Goal: Information Seeking & Learning: Learn about a topic

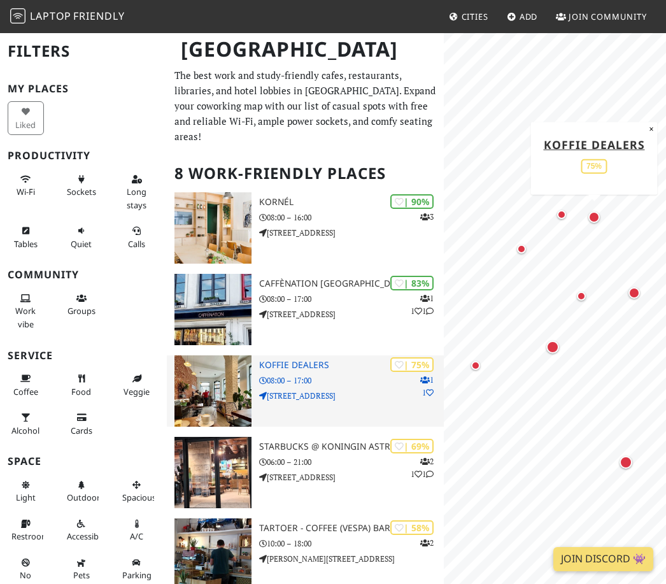
scroll to position [39, 0]
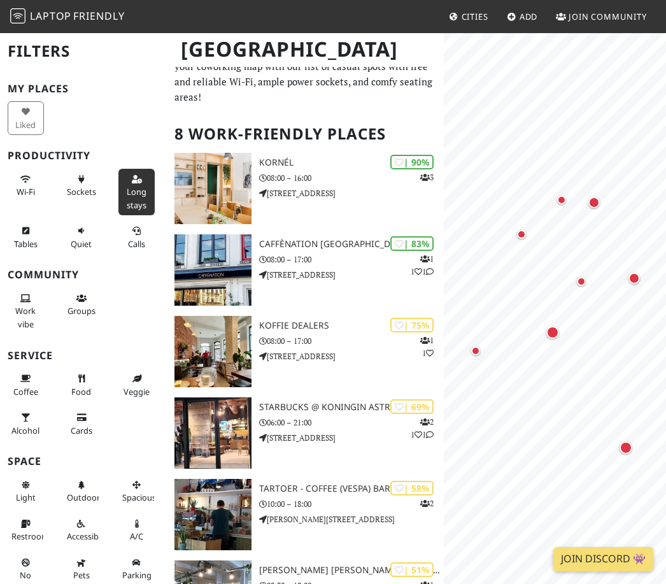
click at [148, 171] on button "Long stays" at bounding box center [136, 192] width 36 height 46
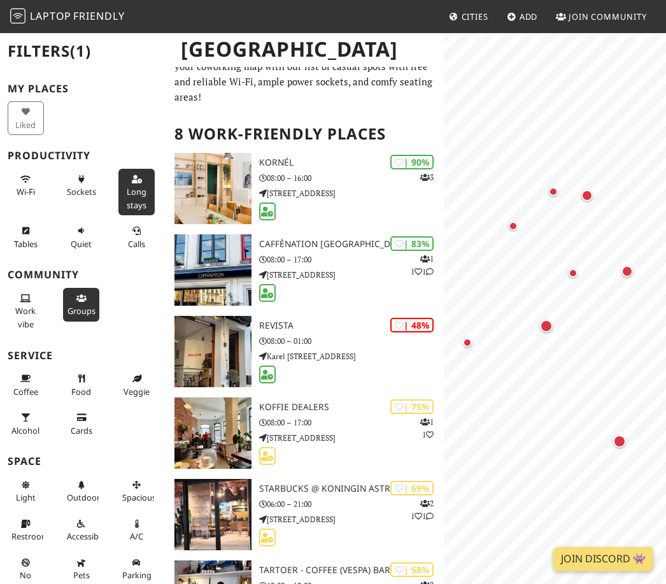
click at [78, 301] on button "Groups" at bounding box center [81, 305] width 36 height 34
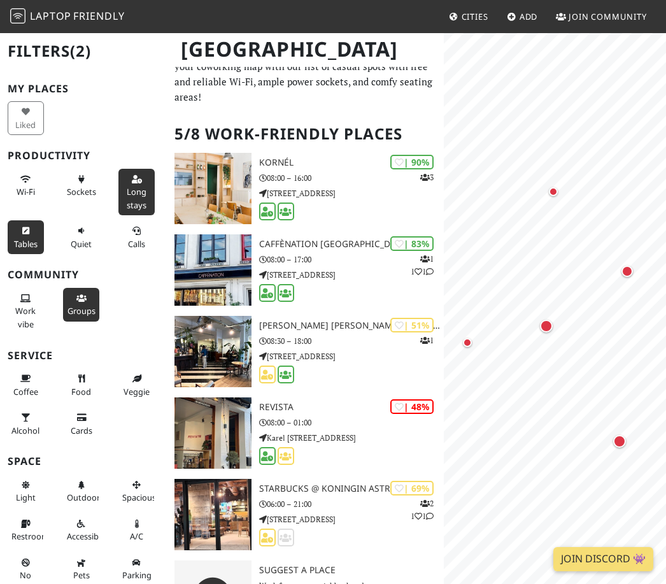
click at [30, 228] on icon at bounding box center [25, 231] width 10 height 8
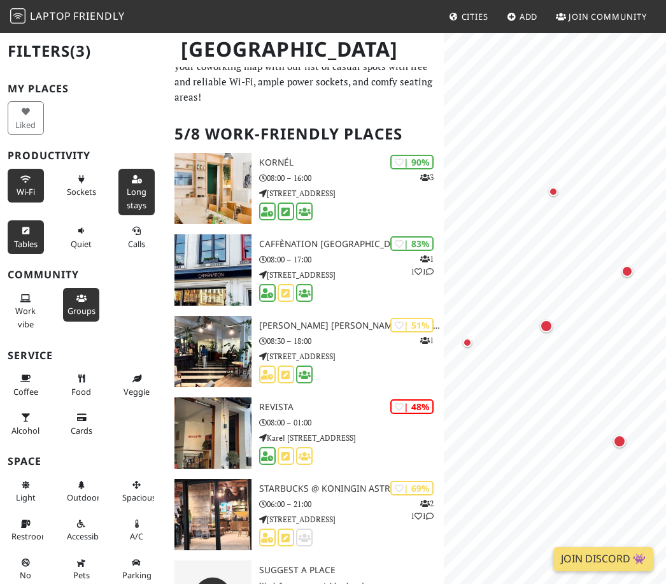
click at [18, 186] on span "Wi-Fi" at bounding box center [26, 191] width 18 height 11
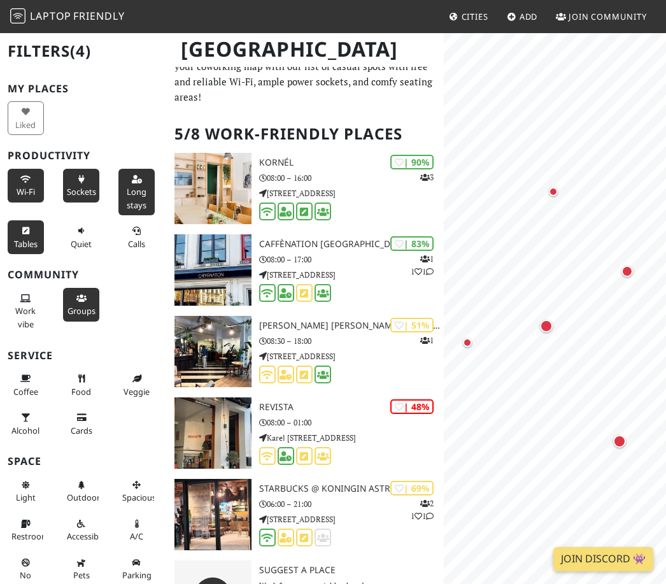
drag, startPoint x: 85, startPoint y: 198, endPoint x: 85, endPoint y: 160, distance: 38.2
click at [85, 198] on button "Sockets" at bounding box center [81, 186] width 36 height 34
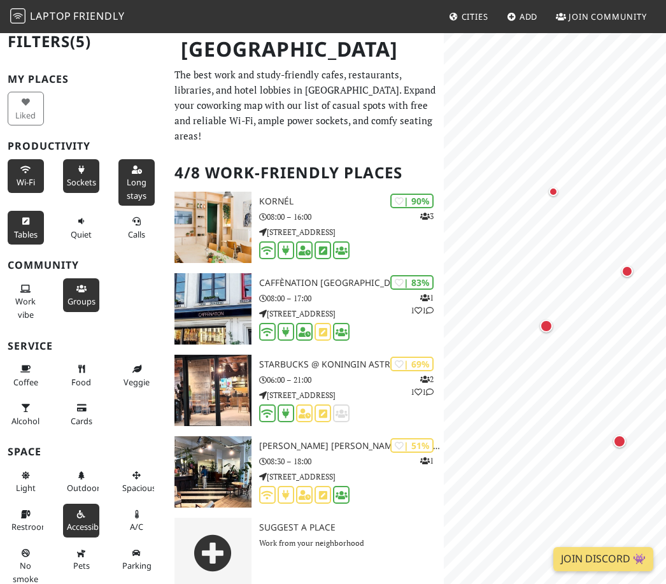
scroll to position [10, 0]
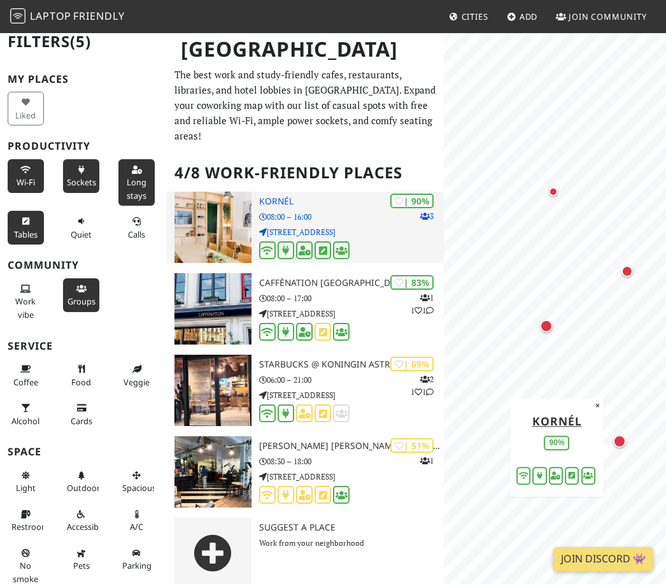
click at [191, 207] on img at bounding box center [212, 227] width 77 height 71
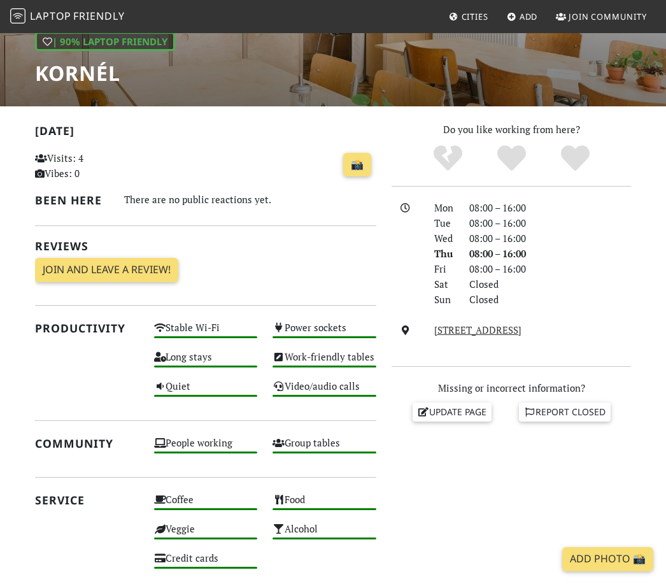
scroll to position [190, 0]
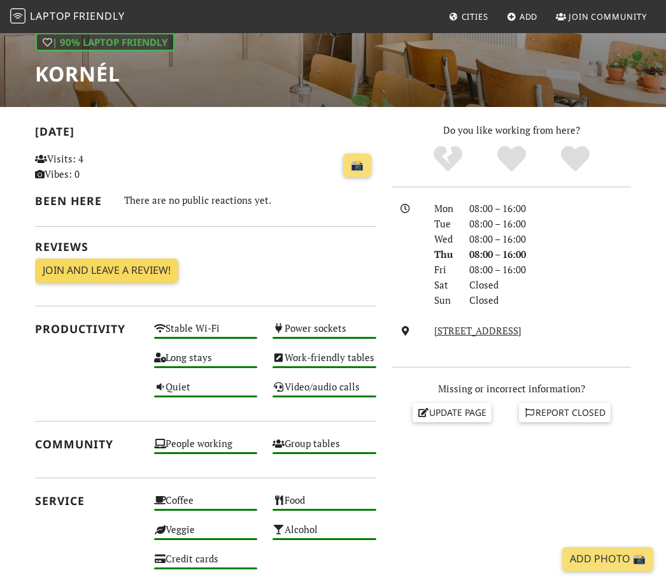
click at [108, 272] on link "Join and leave a review!" at bounding box center [106, 270] width 143 height 24
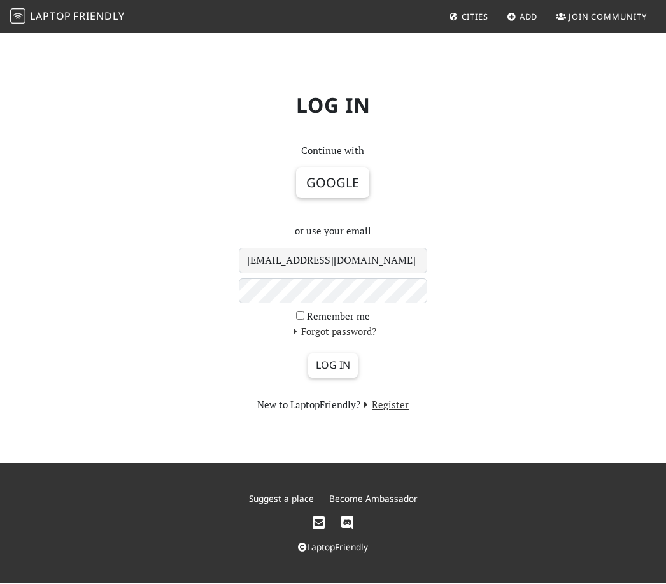
type input "[EMAIL_ADDRESS][DOMAIN_NAME]"
click at [313, 190] on button "Google" at bounding box center [332, 182] width 73 height 31
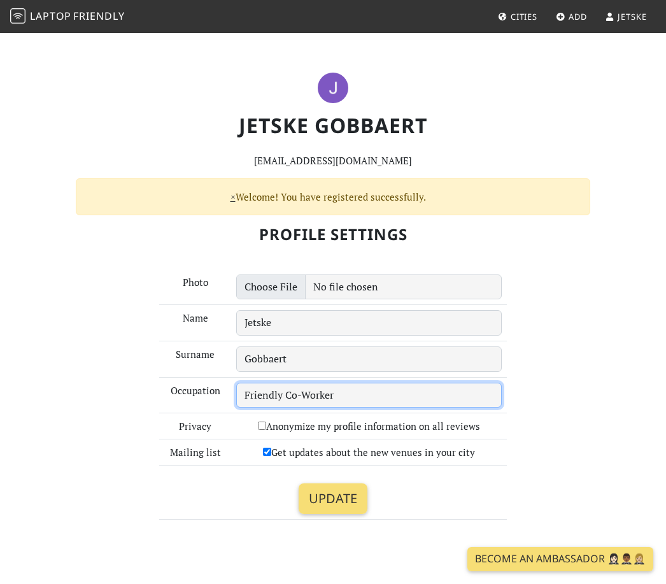
click at [272, 400] on input "Friendly Co-Worker" at bounding box center [368, 394] width 265 height 25
click at [335, 390] on input "Friendly Co-Worker" at bounding box center [368, 394] width 265 height 25
type input "F"
type input "Student"
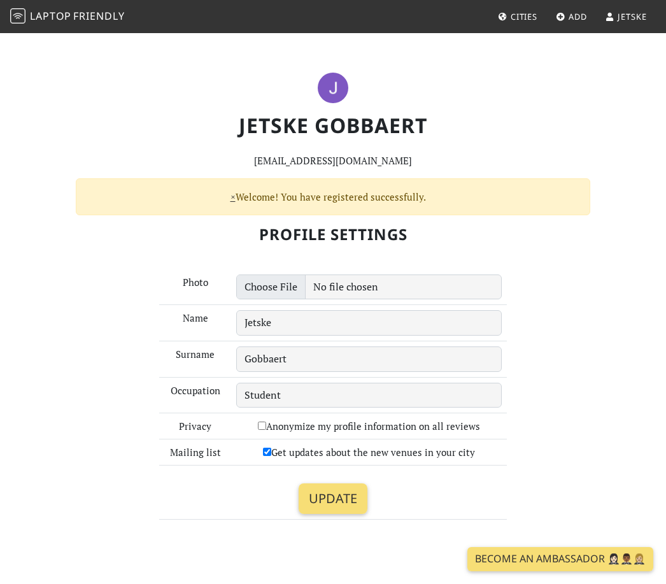
click at [274, 455] on label "Get updates about the new venues in your city" at bounding box center [369, 451] width 212 height 15
click at [271, 455] on input "Get updates about the new venues in your city" at bounding box center [267, 451] width 8 height 8
checkbox input "false"
click at [265, 426] on input "Anonymize my profile information on all reviews" at bounding box center [262, 425] width 8 height 8
checkbox input "true"
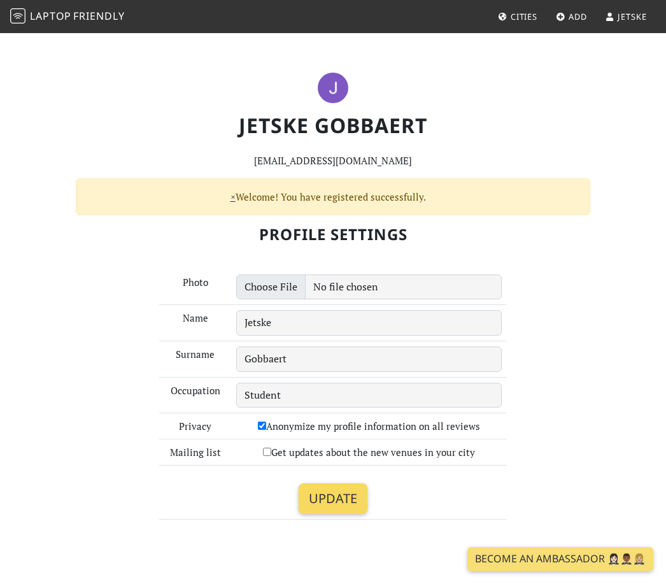
click at [319, 500] on input "Update" at bounding box center [332, 498] width 69 height 31
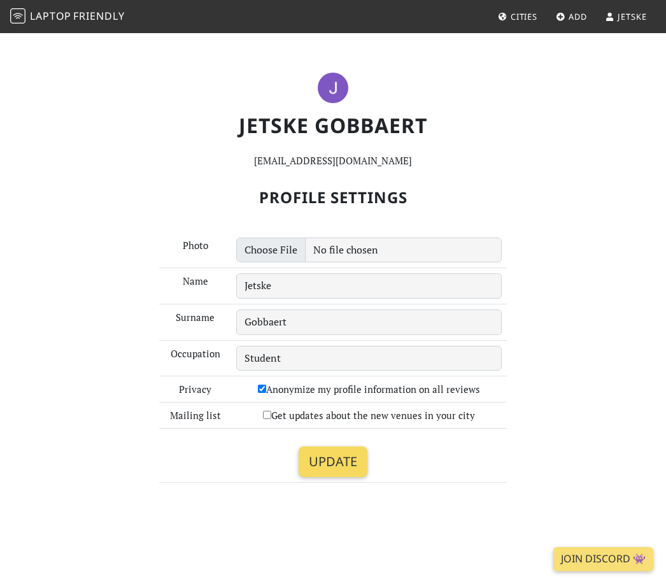
click at [335, 461] on input "Update" at bounding box center [332, 461] width 69 height 31
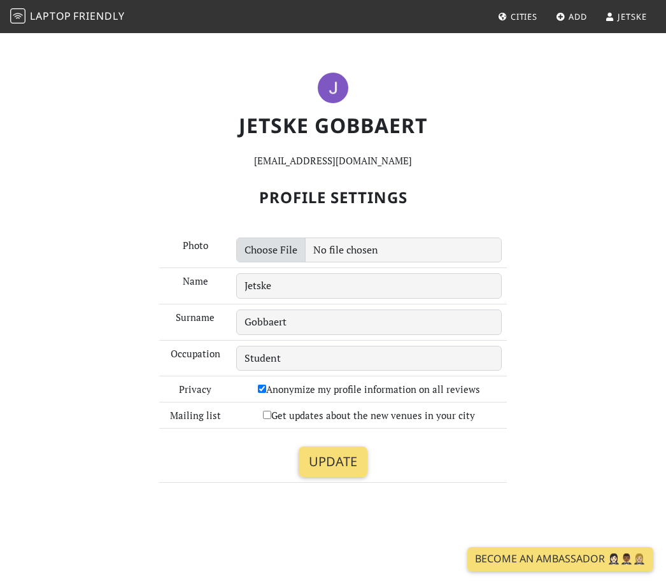
click at [288, 250] on input "file" at bounding box center [368, 249] width 265 height 25
type input "C:\fakepath\630414224ed63dc1274dd6dd7c6310e4.jpeg"
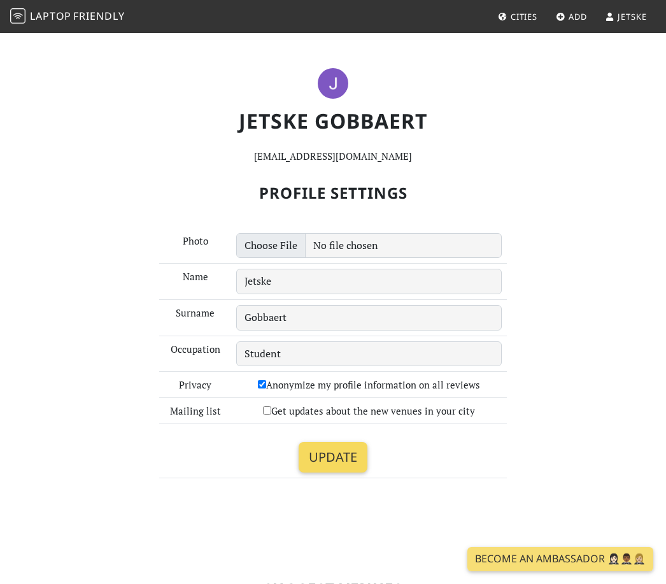
scroll to position [7, 0]
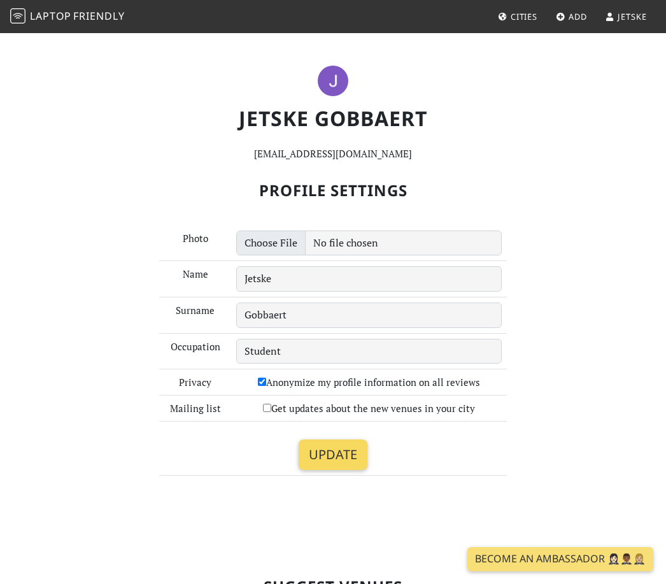
click at [337, 458] on input "Update" at bounding box center [332, 454] width 69 height 31
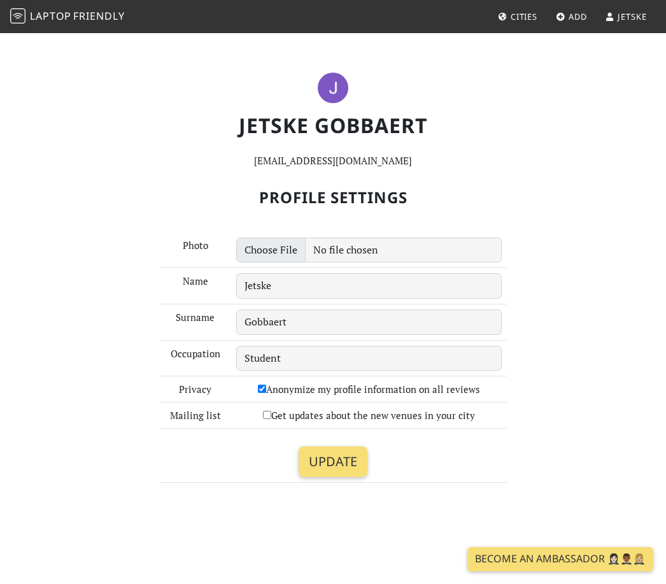
scroll to position [41, 0]
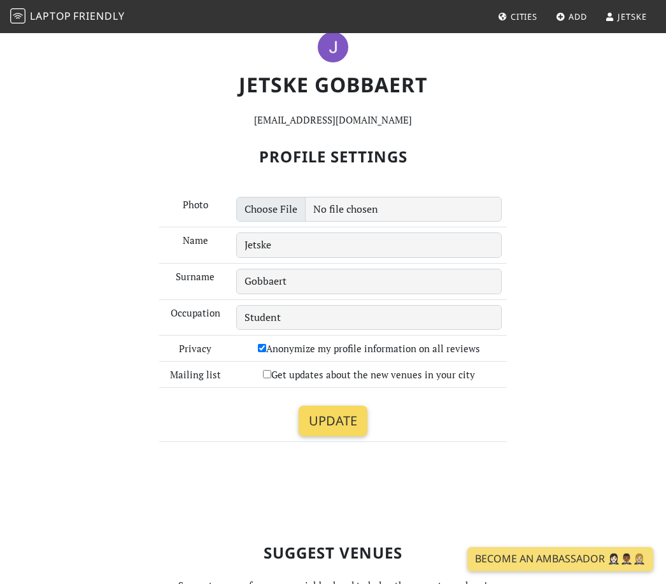
click at [340, 424] on input "Update" at bounding box center [332, 420] width 69 height 31
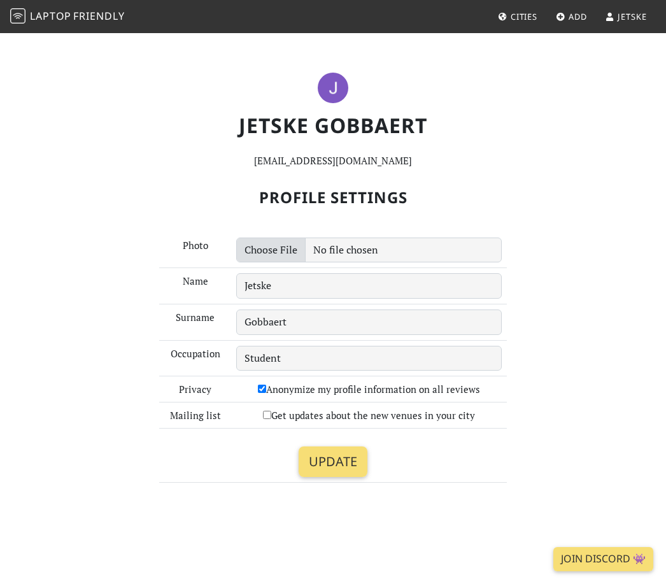
click at [290, 255] on input "file" at bounding box center [368, 249] width 265 height 25
type input "C:\fakepath\630414224ed63dc1274dd6dd7c6310e4.jpeg"
click at [319, 466] on input "Update" at bounding box center [332, 461] width 69 height 31
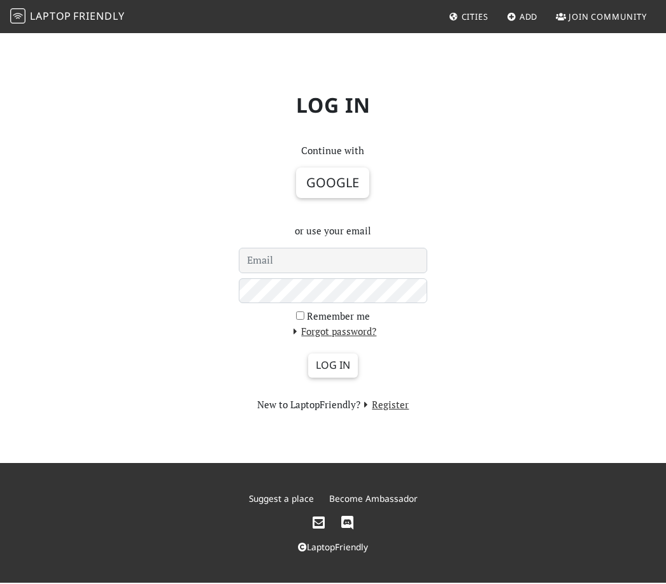
scroll to position [44, 0]
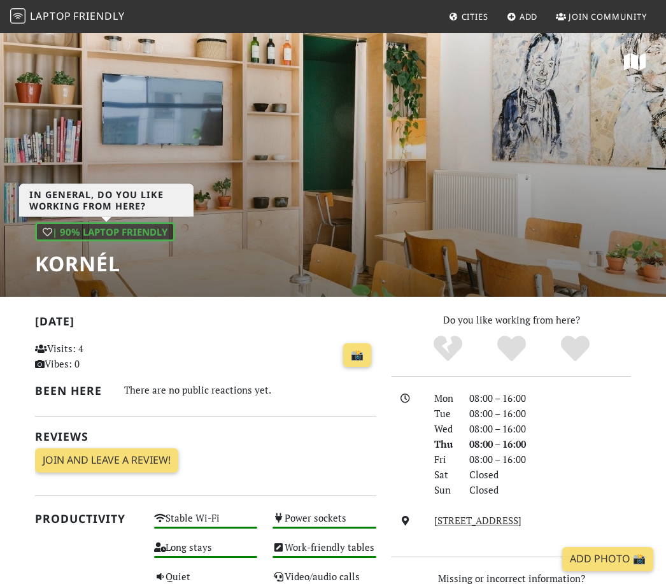
click at [45, 230] on icon at bounding box center [48, 232] width 10 height 10
click at [517, 357] on icon "Yes" at bounding box center [511, 348] width 29 height 29
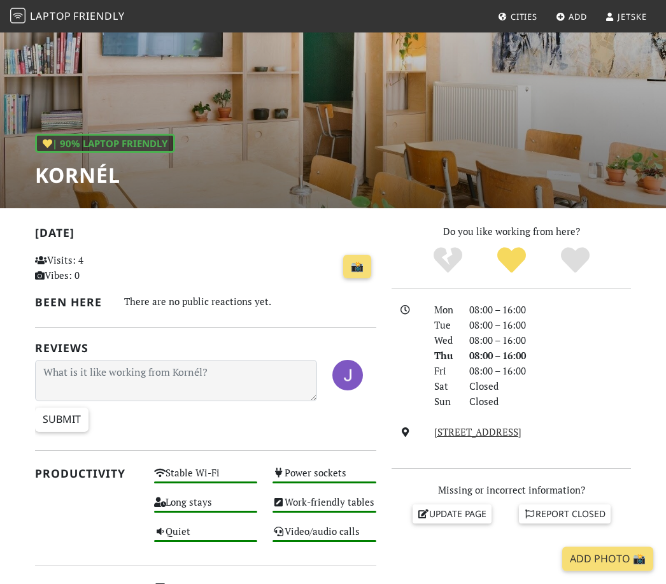
scroll to position [71, 0]
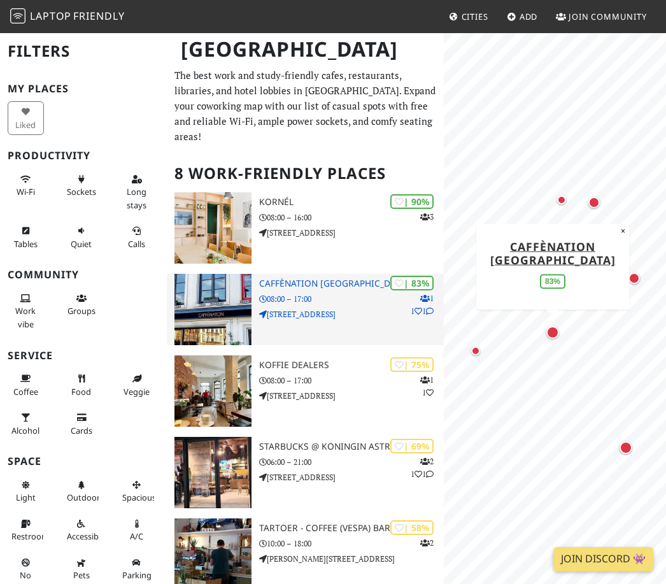
click at [207, 305] on img at bounding box center [212, 309] width 77 height 71
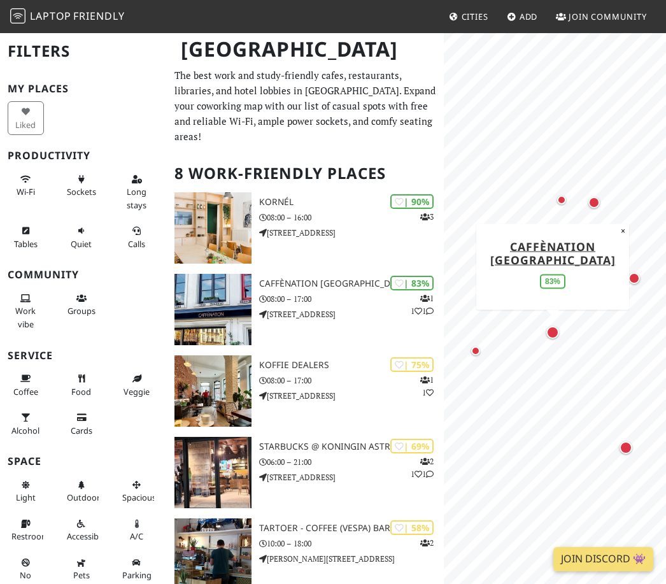
click at [466, 11] on span "Cities" at bounding box center [474, 16] width 27 height 11
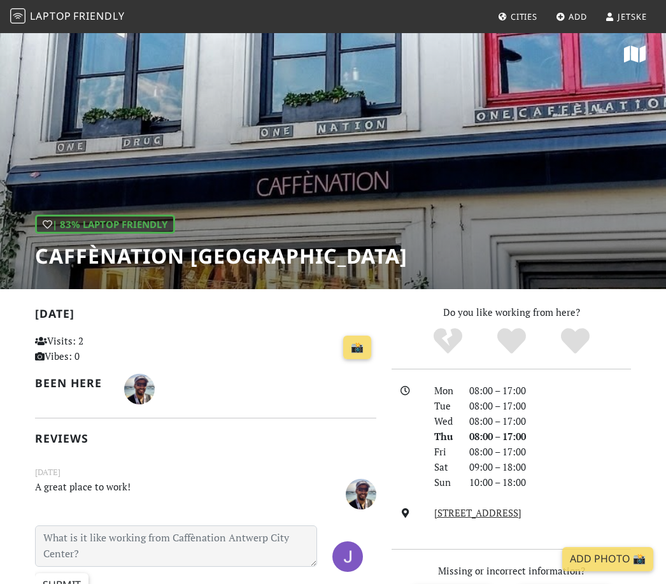
scroll to position [10, 0]
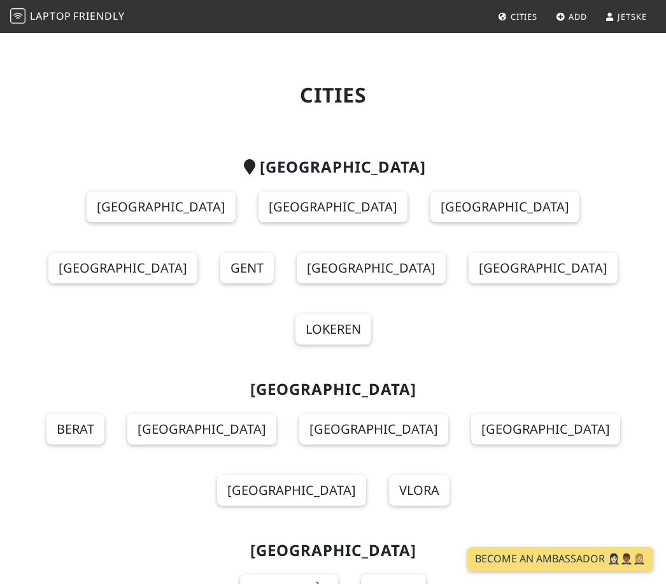
click at [470, 22] on nav "Laptop Friendly Cities Add Jetske" at bounding box center [333, 16] width 666 height 33
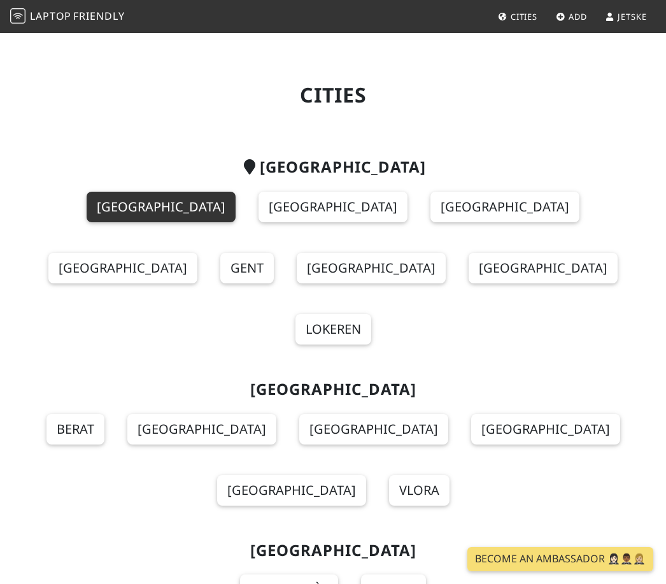
click at [115, 212] on link "[GEOGRAPHIC_DATA]" at bounding box center [161, 207] width 149 height 31
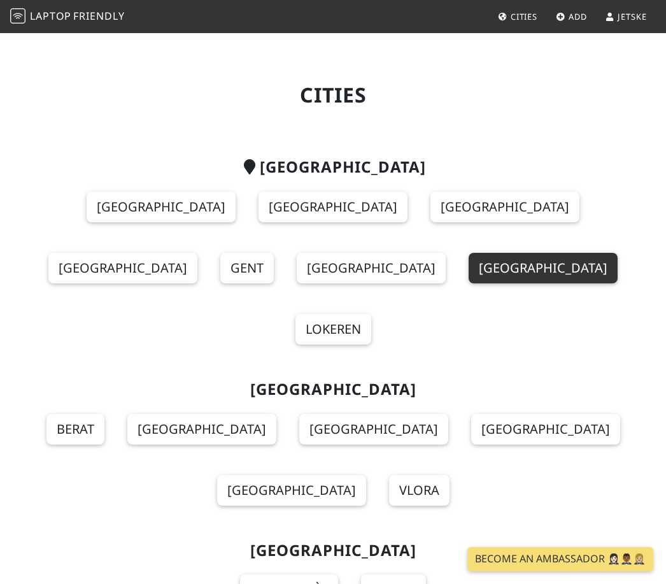
click at [468, 260] on link "[GEOGRAPHIC_DATA]" at bounding box center [542, 268] width 149 height 31
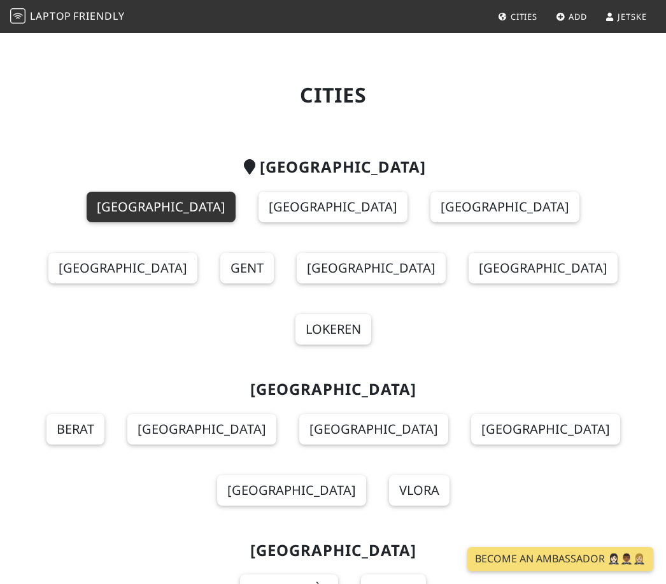
click at [87, 198] on link "[GEOGRAPHIC_DATA]" at bounding box center [161, 207] width 149 height 31
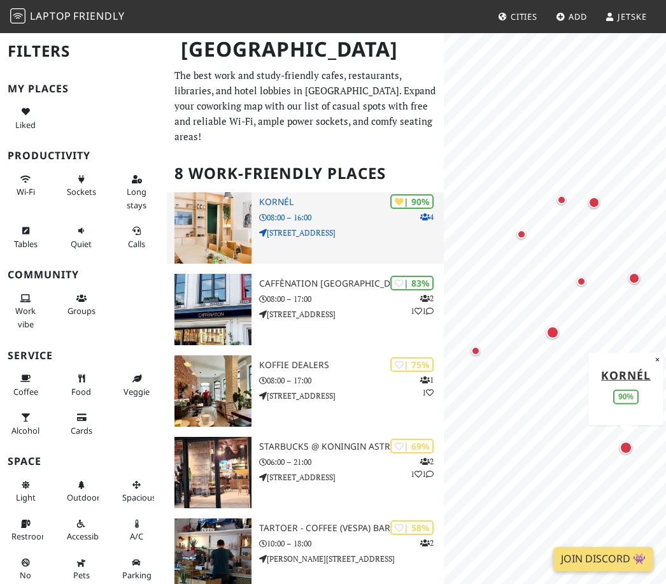
click at [279, 211] on p "08:00 – 16:00" at bounding box center [351, 217] width 185 height 12
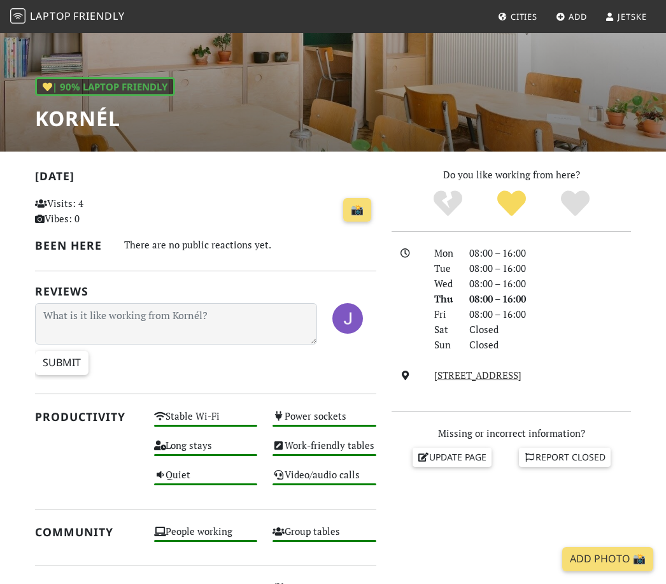
scroll to position [144, 0]
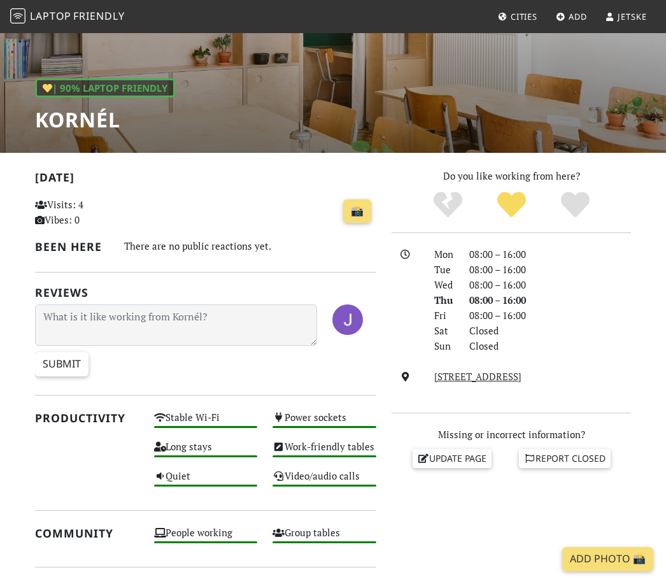
click at [321, 114] on div "| 90% Laptop Friendly Kornél" at bounding box center [333, 20] width 666 height 265
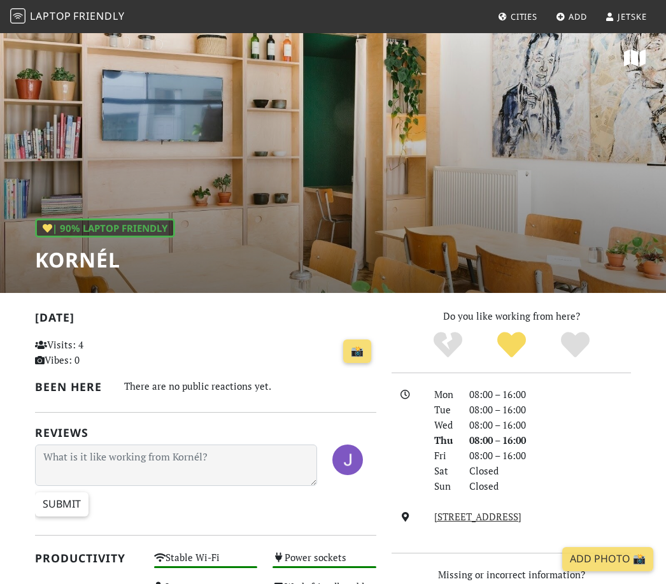
scroll to position [0, 0]
